Goal: Task Accomplishment & Management: Use online tool/utility

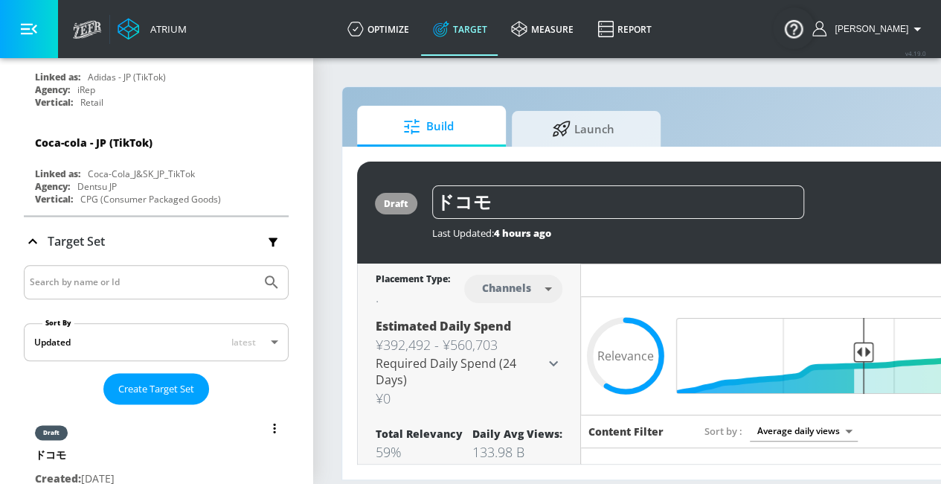
scroll to position [3634, 0]
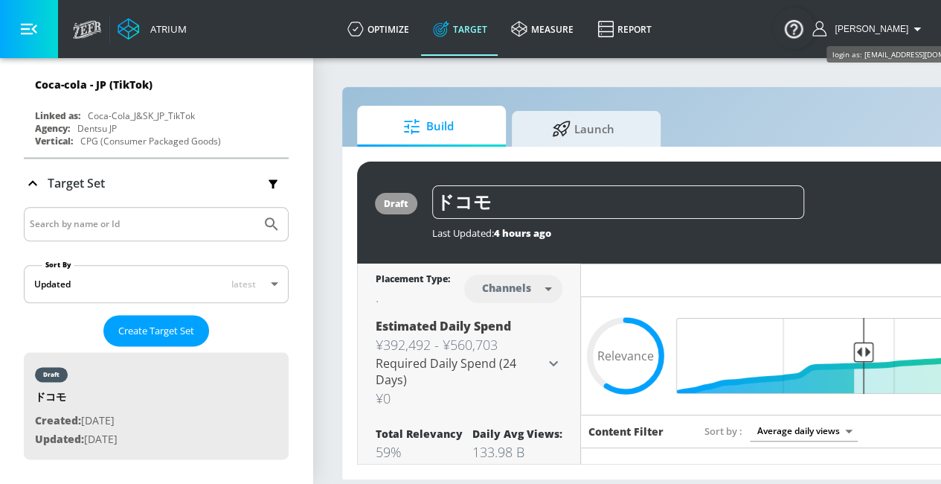
click at [900, 24] on span "[PERSON_NAME]" at bounding box center [869, 29] width 80 height 10
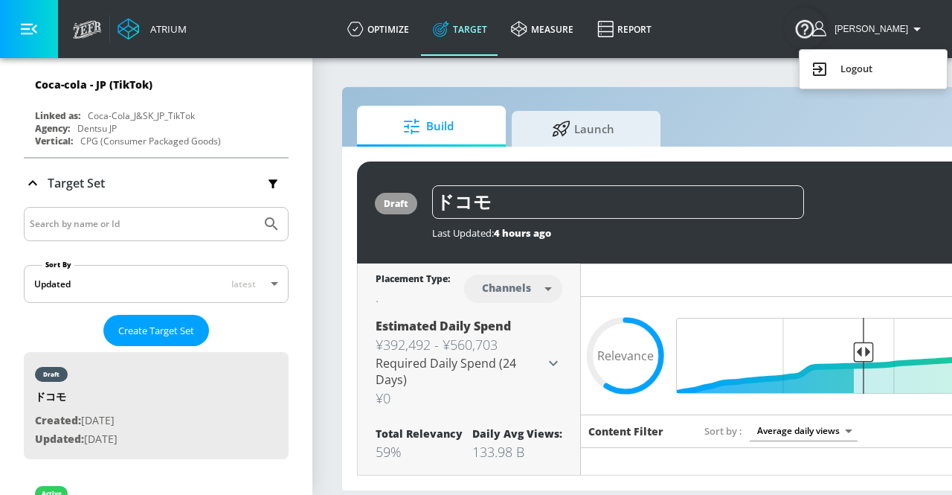
click at [884, 29] on div at bounding box center [476, 247] width 952 height 495
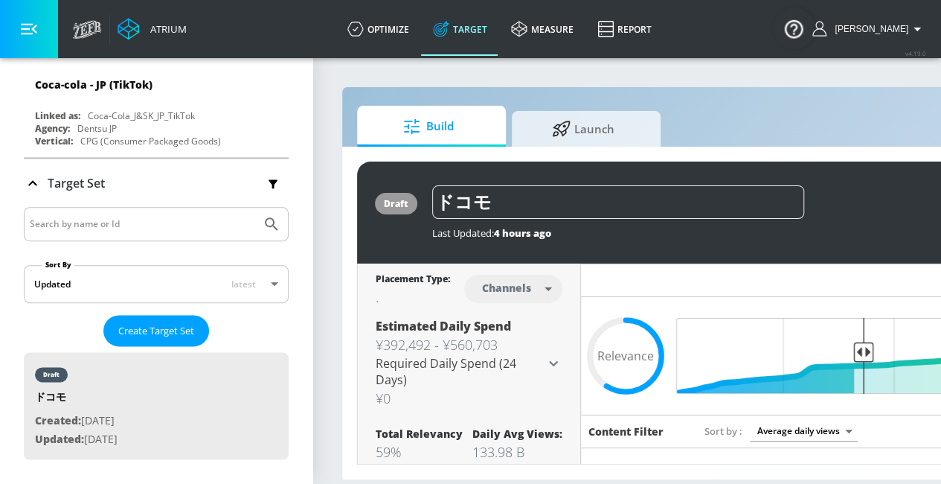
click at [826, 29] on icon "button" at bounding box center [819, 28] width 14 height 15
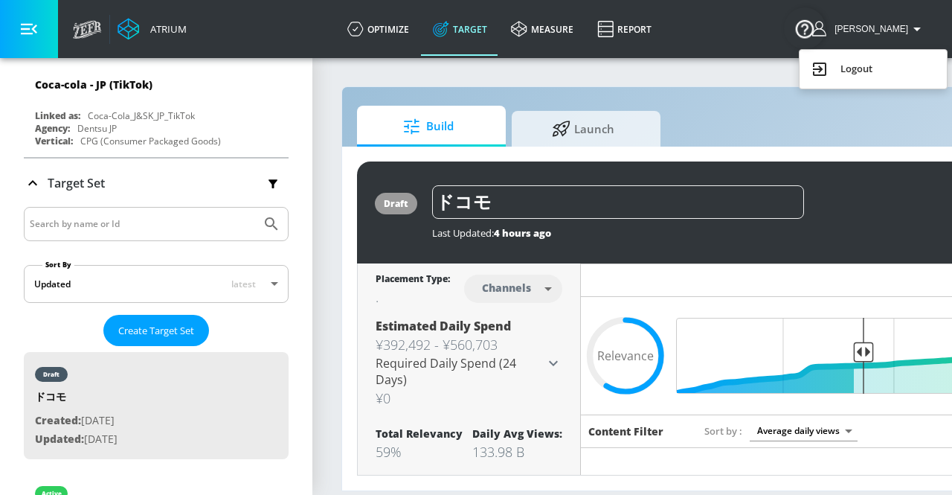
click at [884, 29] on div at bounding box center [476, 247] width 952 height 495
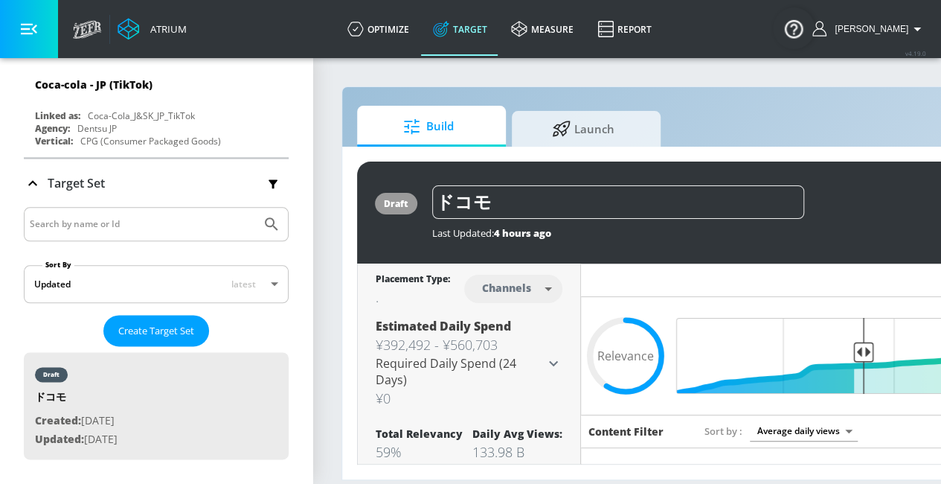
click at [793, 39] on img "Open Resource Center" at bounding box center [794, 28] width 42 height 42
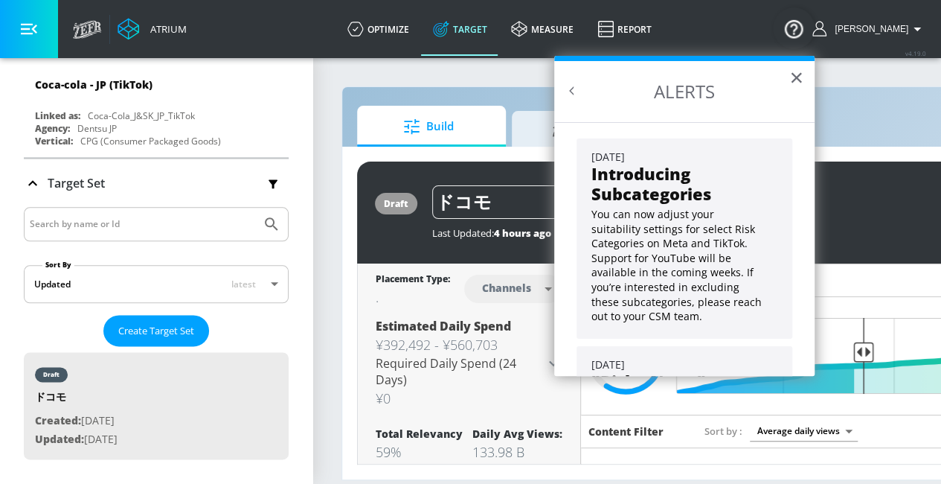
scroll to position [133, 0]
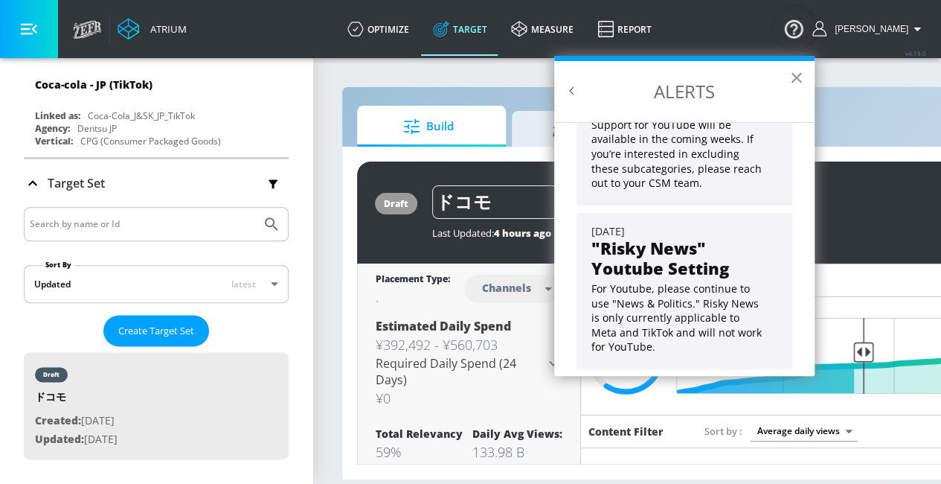
click at [800, 75] on button "×" at bounding box center [796, 77] width 14 height 24
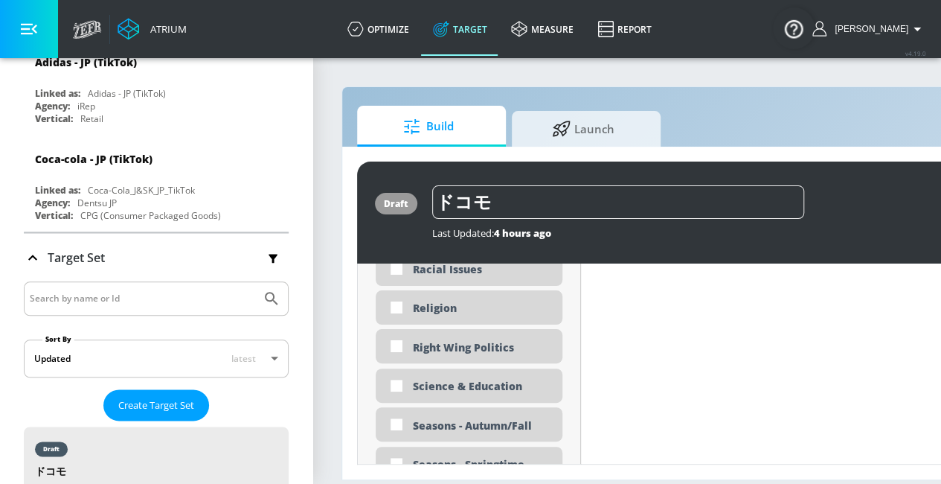
scroll to position [3794, 0]
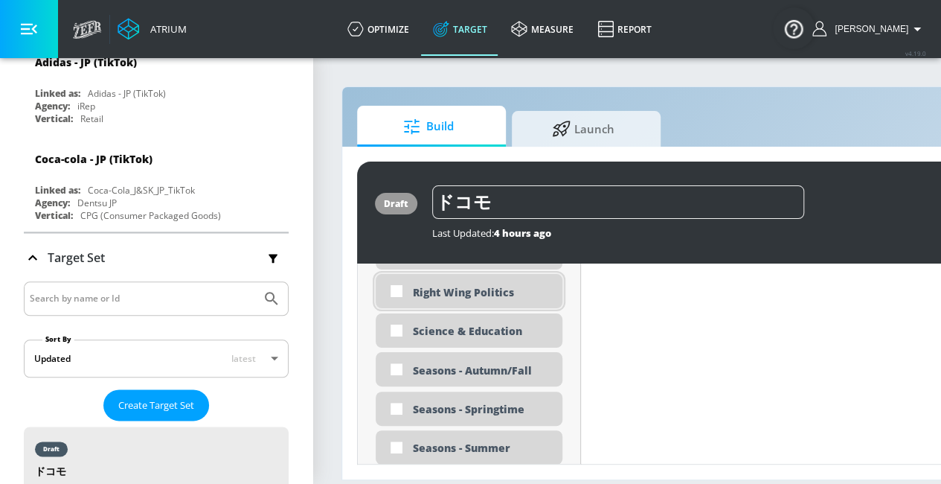
drag, startPoint x: 643, startPoint y: 451, endPoint x: 546, endPoint y: 294, distance: 184.4
click at [578, 257] on div "draft ドコモ Last Updated: 4 hours ago Activate Placement Type: Channels channels …" at bounding box center [781, 312] width 849 height 303
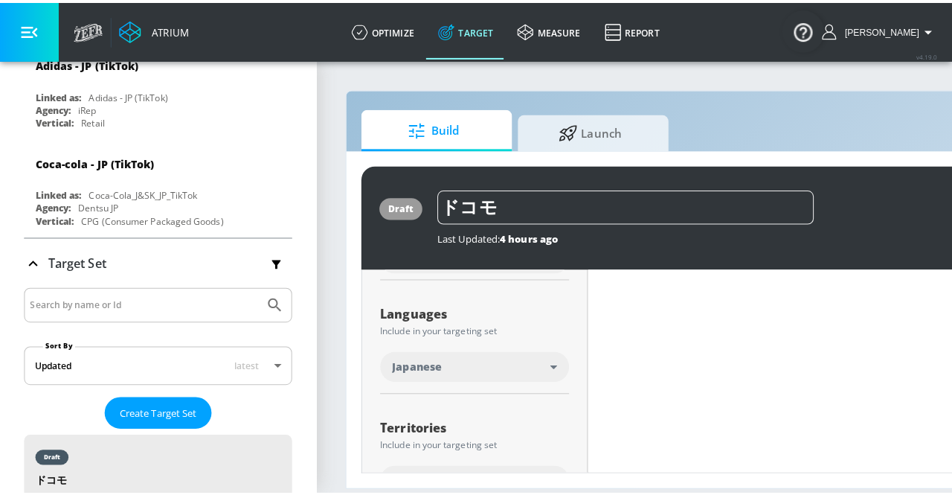
scroll to position [0, 0]
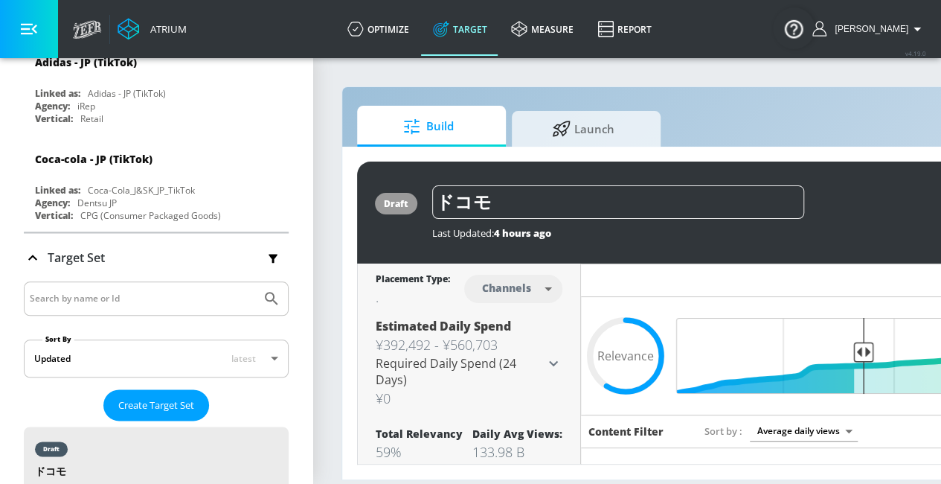
click at [663, 282] on div "Hide Relevancy" at bounding box center [893, 279] width 625 height 33
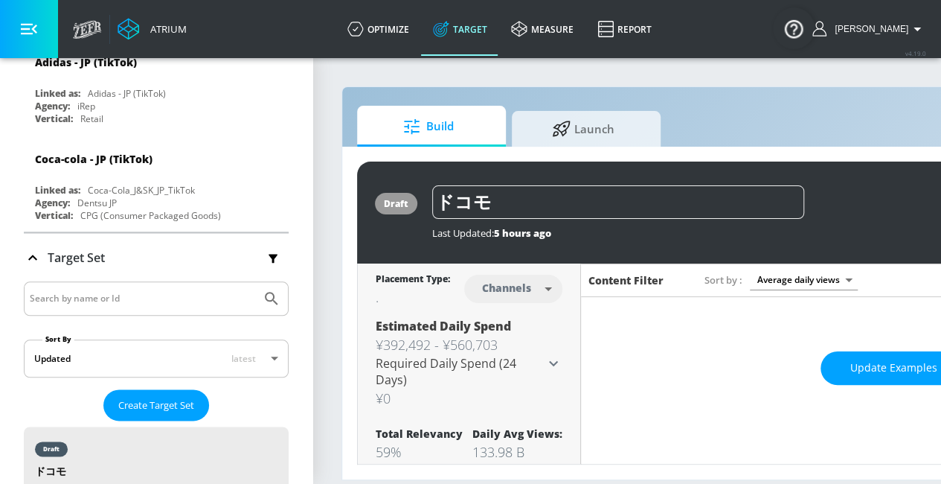
click at [631, 279] on h6 "Content Filter" at bounding box center [625, 280] width 75 height 14
click at [714, 277] on span "Sort by" at bounding box center [723, 279] width 38 height 13
click at [795, 274] on body "Atrium optimize Target measure Report optimize Target measure Report v 4.19.0 […" at bounding box center [469, 242] width 941 height 484
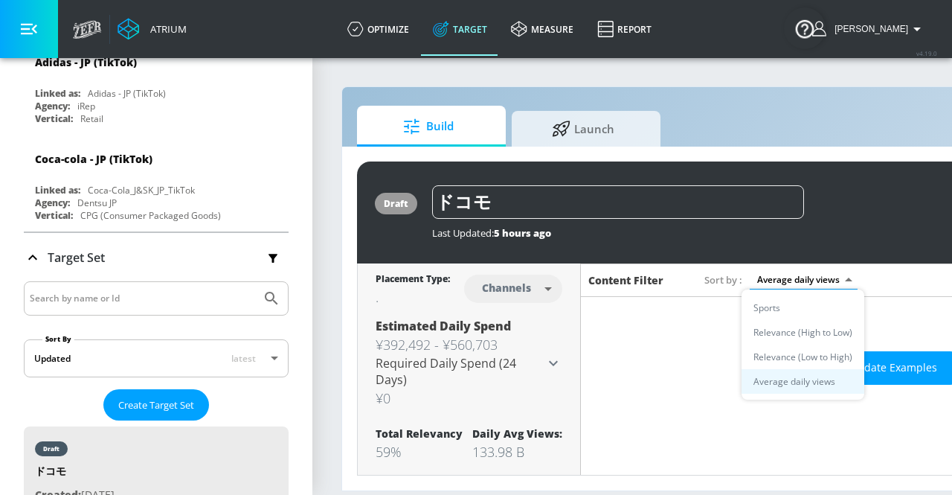
click at [790, 301] on li "Sports" at bounding box center [803, 307] width 123 height 25
type input "94dd731d-856f-4359-9be3-86aab483409c"
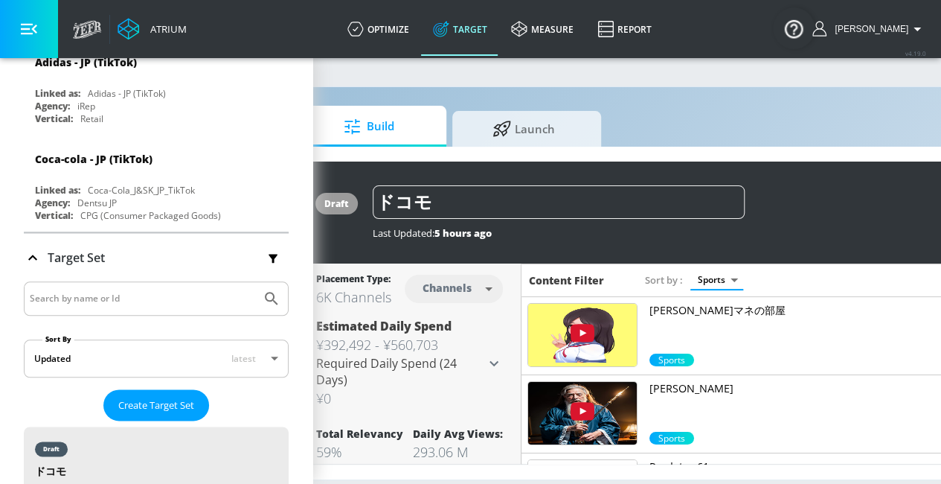
scroll to position [11, 0]
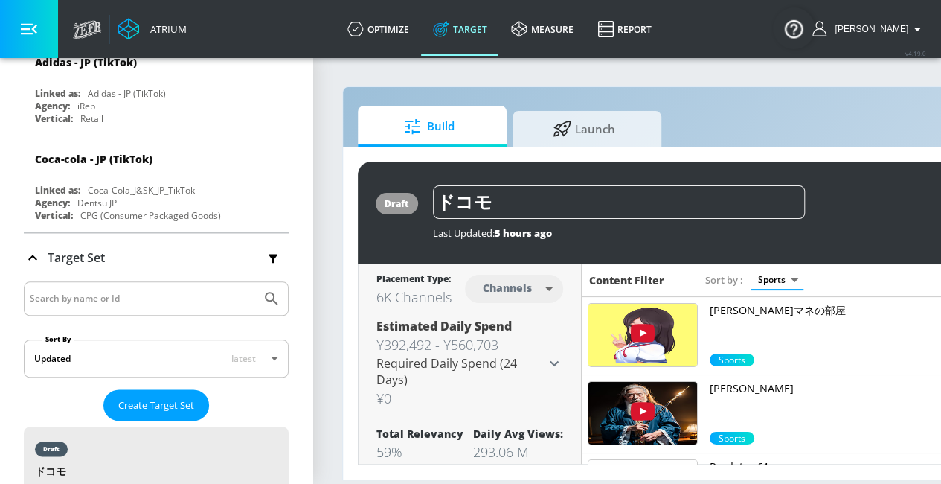
click at [544, 276] on body "Atrium optimize Target measure Report optimize Target measure Report v 4.19.0 […" at bounding box center [470, 242] width 941 height 484
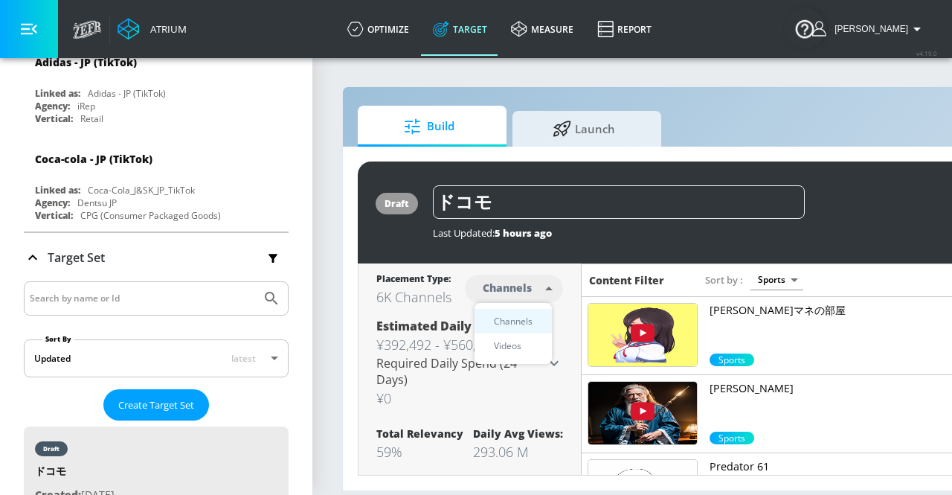
click at [522, 352] on div "Videos" at bounding box center [507, 346] width 42 height 16
type input "videos"
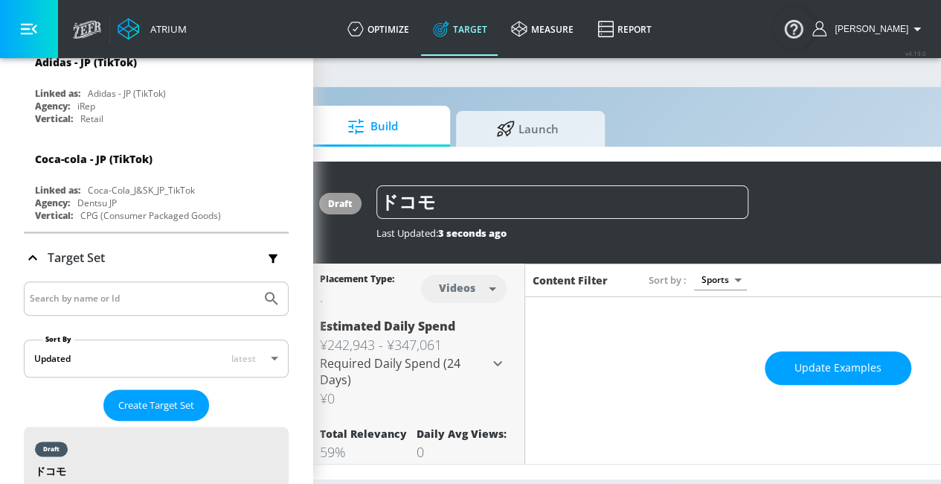
scroll to position [0, 58]
click at [803, 376] on span "Update Examples" at bounding box center [836, 368] width 87 height 19
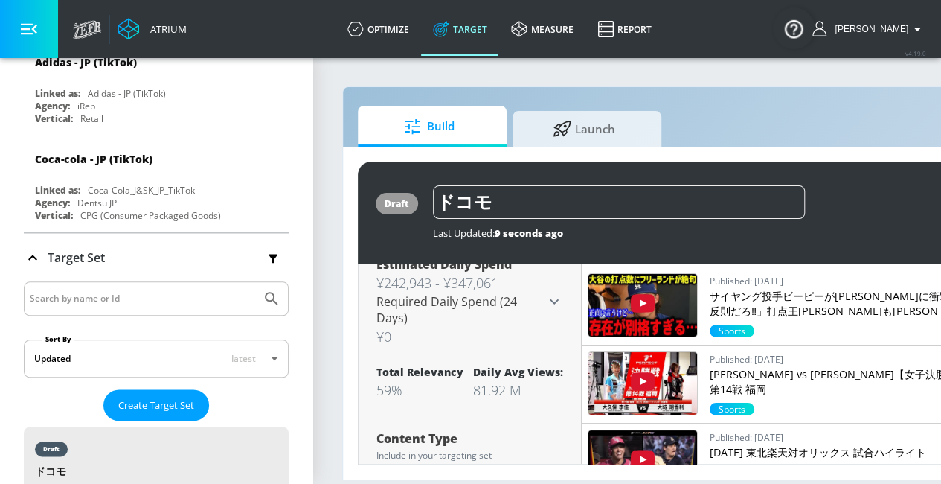
scroll to position [0, 0]
